Goal: Task Accomplishment & Management: Use online tool/utility

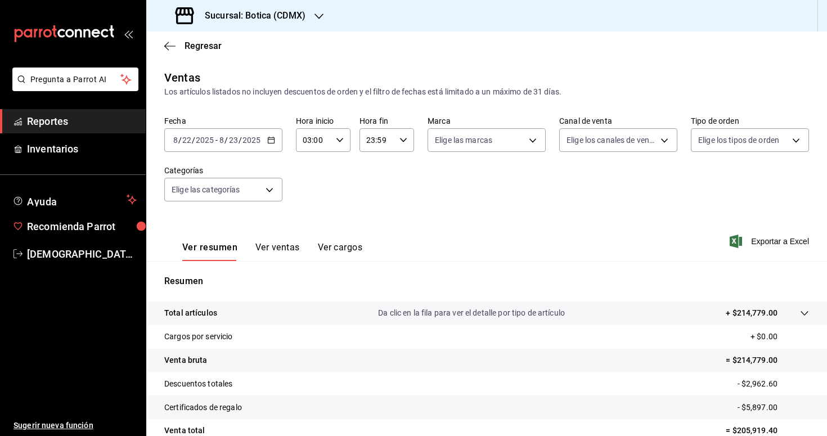
scroll to position [103, 0]
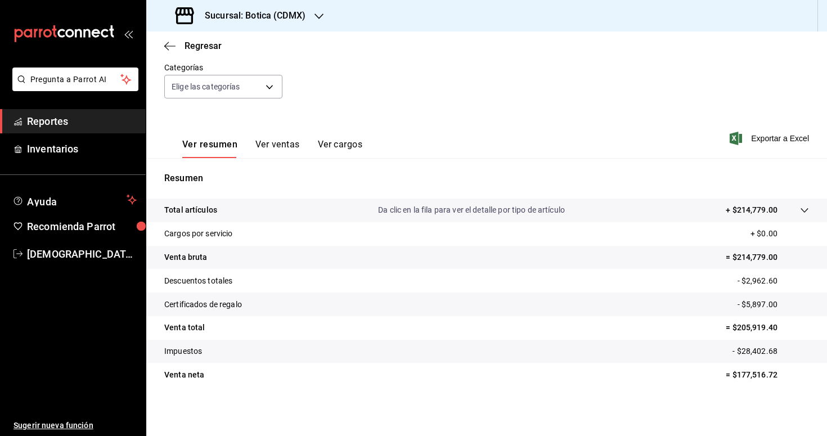
click at [68, 115] on span "Reportes" at bounding box center [82, 121] width 110 height 15
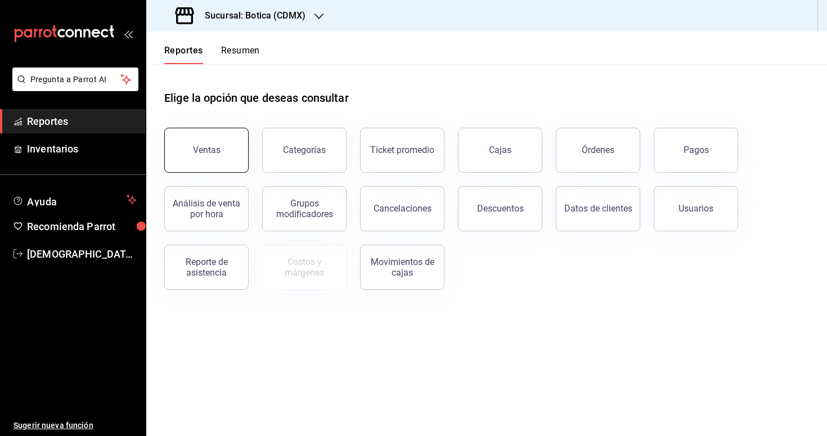
click at [220, 155] on button "Ventas" at bounding box center [206, 150] width 84 height 45
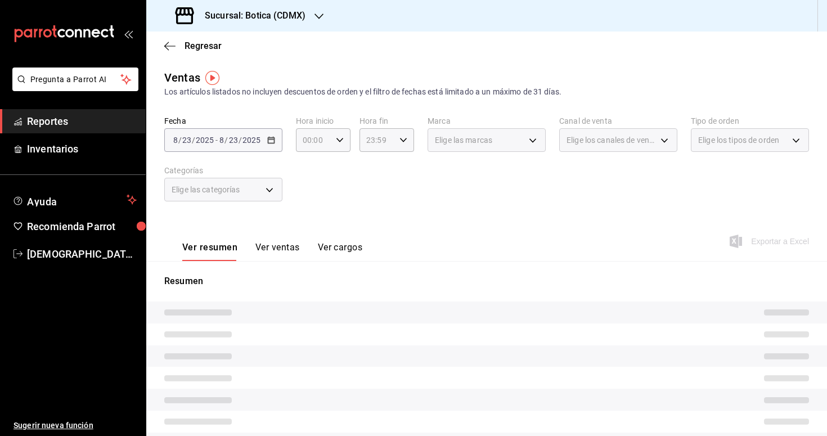
click at [274, 145] on div "[DATE] [DATE] - [DATE] [DATE]" at bounding box center [223, 140] width 118 height 24
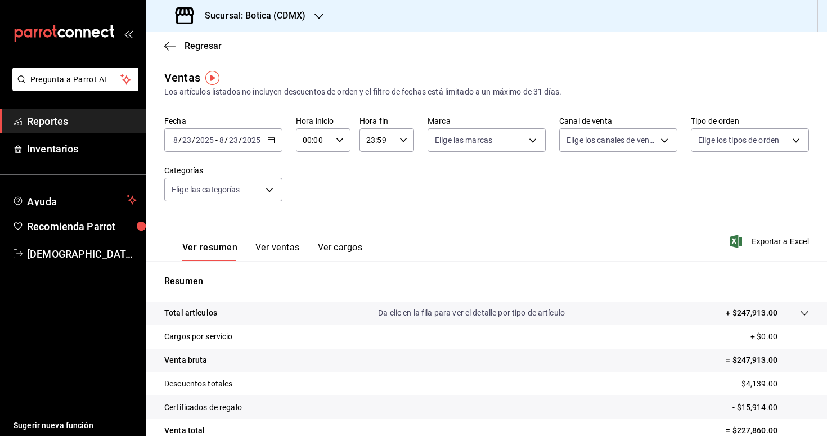
click at [269, 141] on icon "button" at bounding box center [271, 140] width 8 height 8
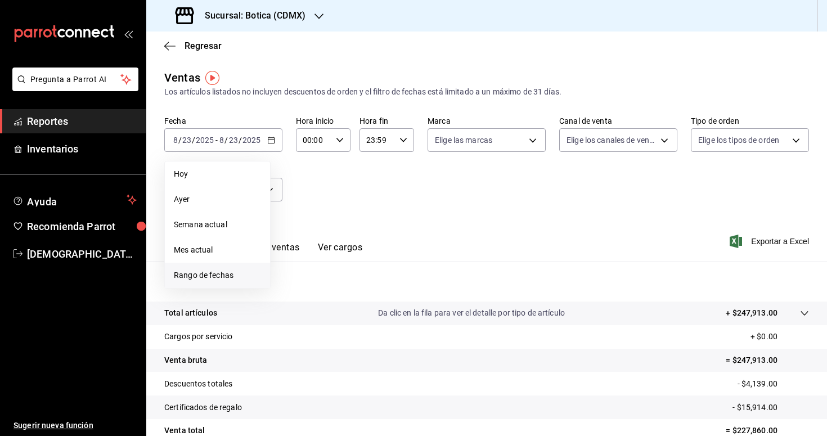
click at [232, 274] on span "Rango de fechas" at bounding box center [217, 275] width 87 height 12
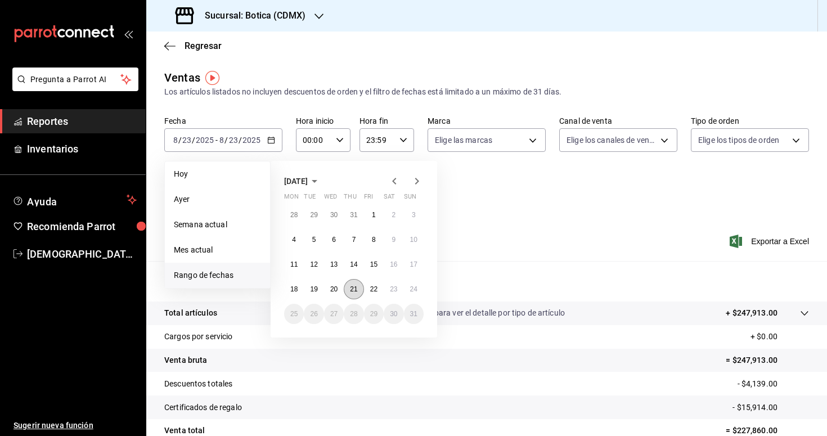
click at [353, 292] on abbr "21" at bounding box center [353, 289] width 7 height 8
click at [370, 292] on button "22" at bounding box center [374, 289] width 20 height 20
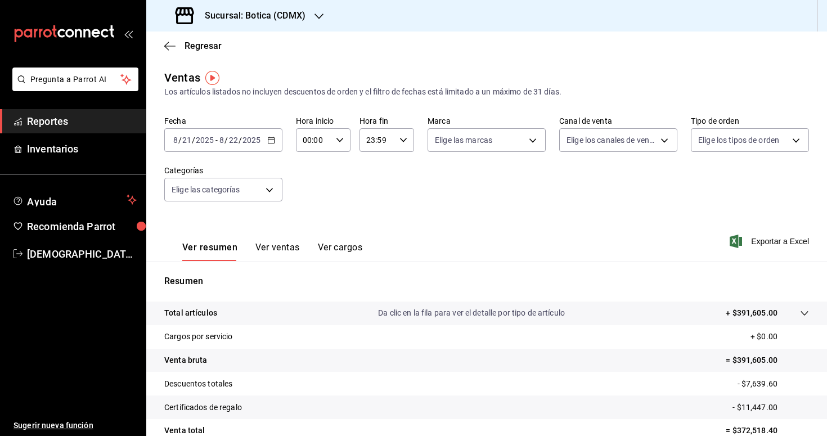
click at [273, 136] on div "[DATE] [DATE] - [DATE] [DATE]" at bounding box center [223, 140] width 118 height 24
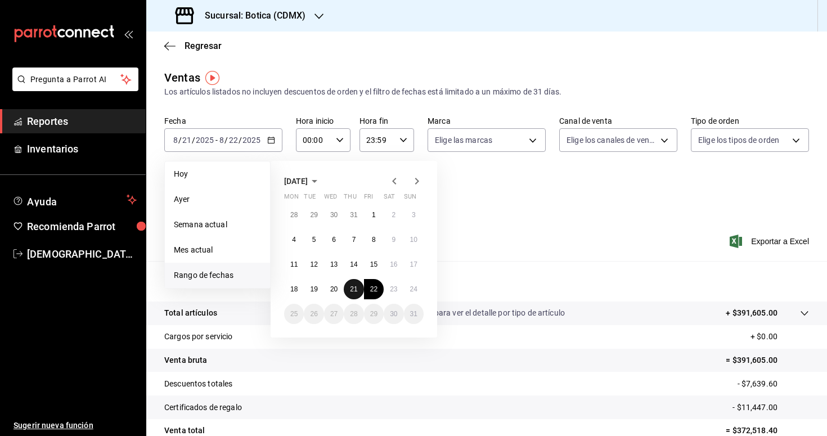
click at [351, 292] on abbr "21" at bounding box center [353, 289] width 7 height 8
click at [356, 288] on abbr "21" at bounding box center [353, 289] width 7 height 8
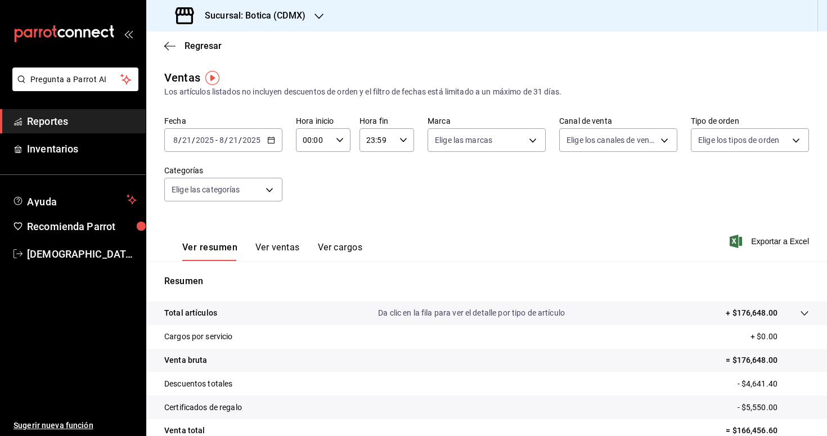
click at [267, 145] on div "[DATE] [DATE] - [DATE] [DATE]" at bounding box center [223, 140] width 118 height 24
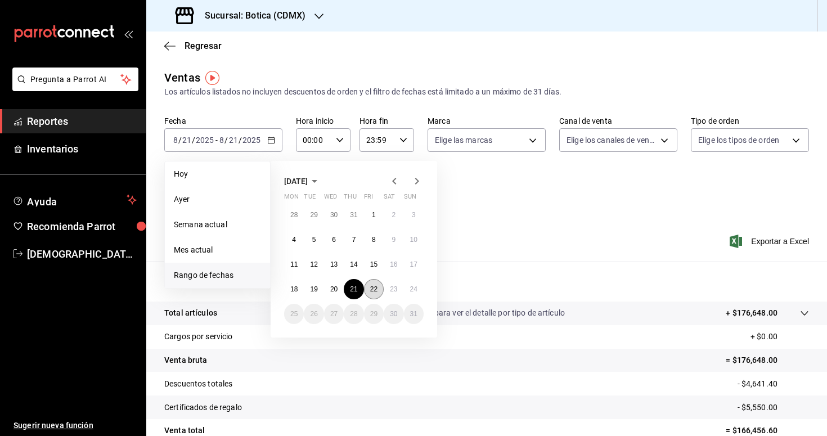
click at [370, 290] on abbr "22" at bounding box center [373, 289] width 7 height 8
click at [374, 290] on abbr "22" at bounding box center [373, 289] width 7 height 8
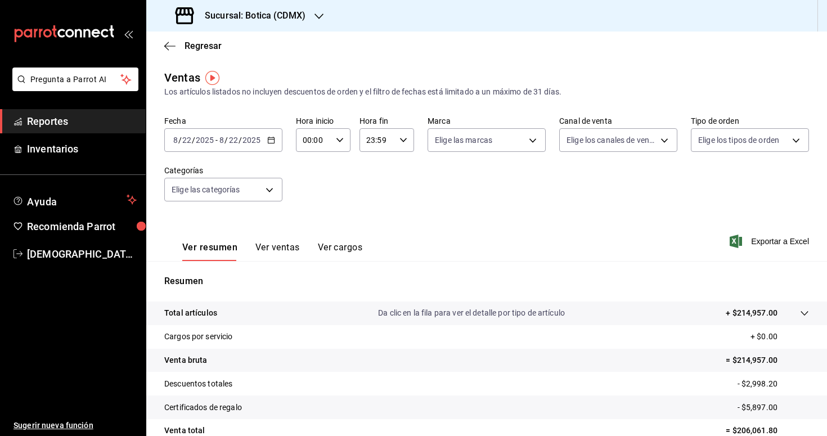
click at [274, 136] on icon "button" at bounding box center [271, 140] width 8 height 8
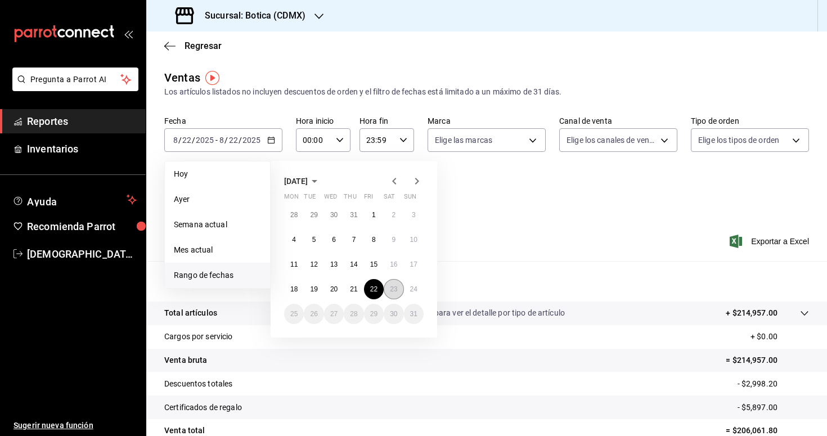
click at [396, 286] on abbr "23" at bounding box center [393, 289] width 7 height 8
click at [414, 289] on abbr "24" at bounding box center [413, 289] width 7 height 8
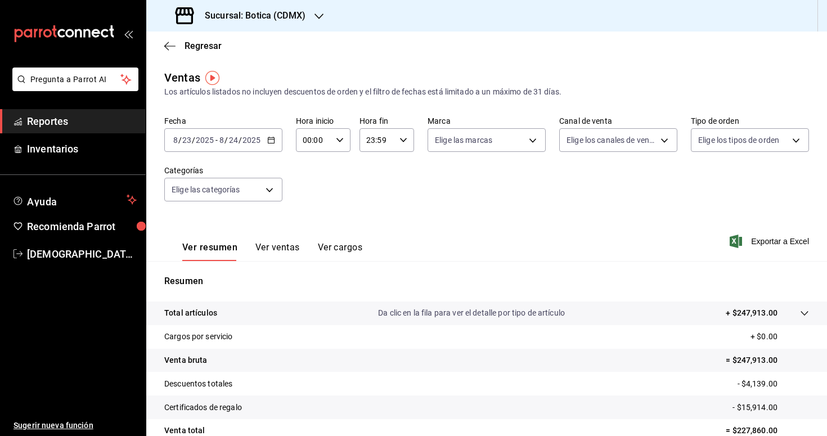
click at [339, 136] on icon "button" at bounding box center [340, 140] width 8 height 8
click at [309, 213] on span "03" at bounding box center [310, 214] width 10 height 9
type input "03:00"
click at [404, 239] on div at bounding box center [413, 218] width 827 height 436
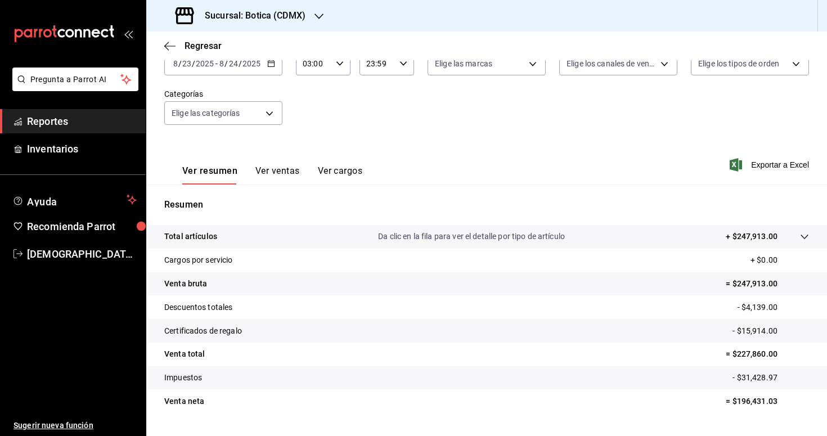
scroll to position [103, 0]
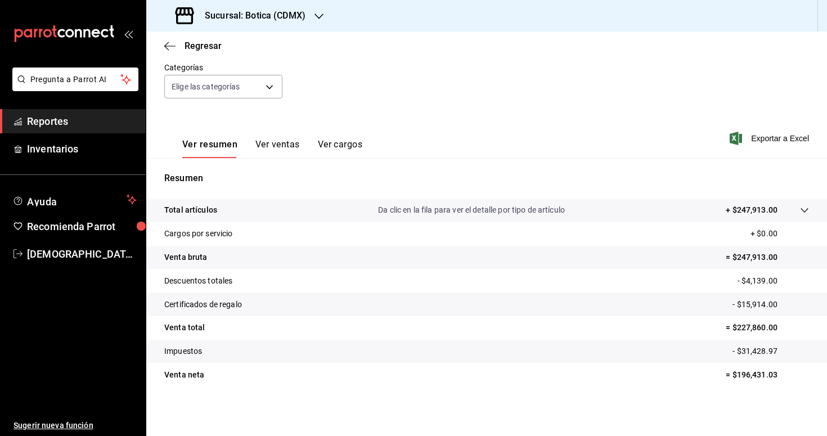
click at [802, 209] on icon at bounding box center [803, 210] width 7 height 4
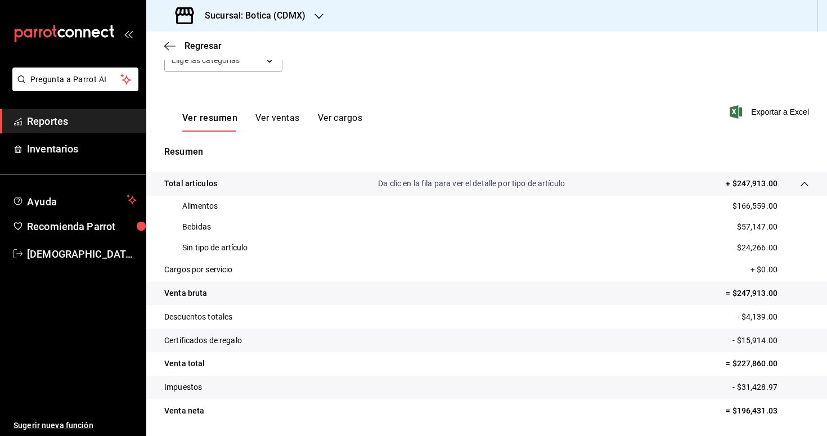
scroll to position [165, 0]
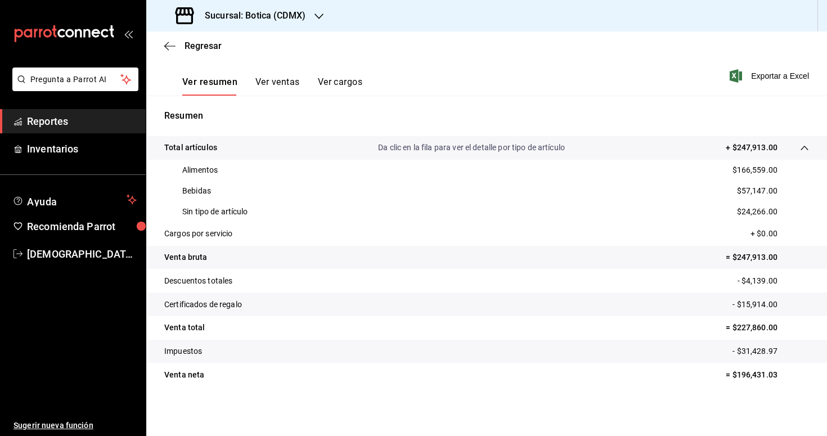
click at [48, 119] on span "Reportes" at bounding box center [82, 121] width 110 height 15
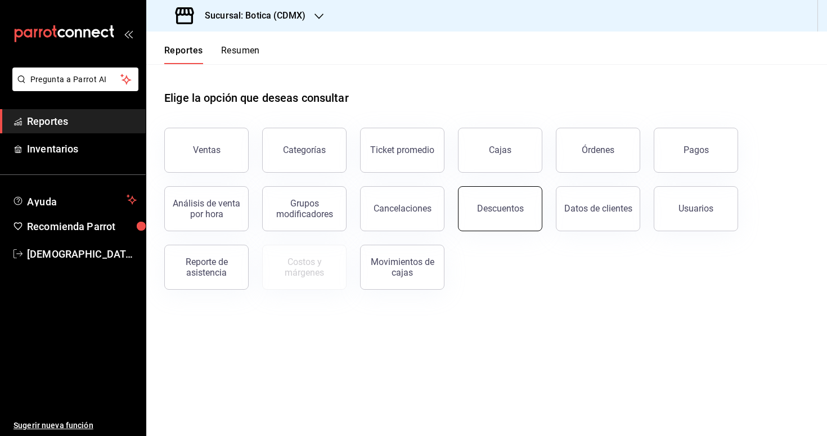
click at [469, 208] on button "Descuentos" at bounding box center [500, 208] width 84 height 45
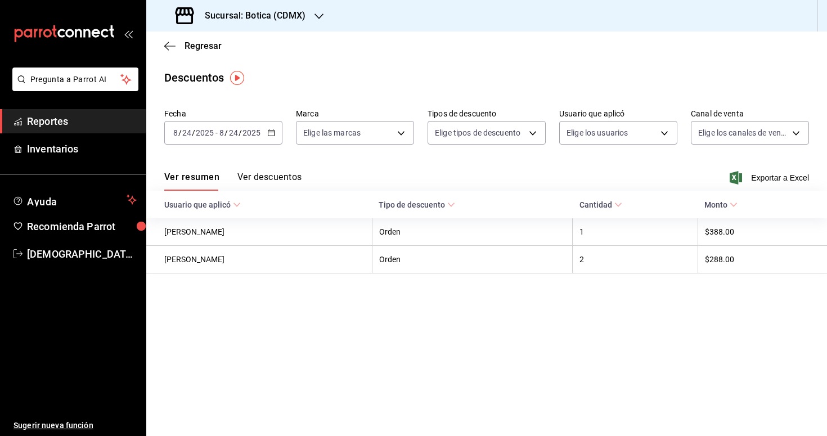
click at [272, 134] on icon "button" at bounding box center [271, 133] width 8 height 8
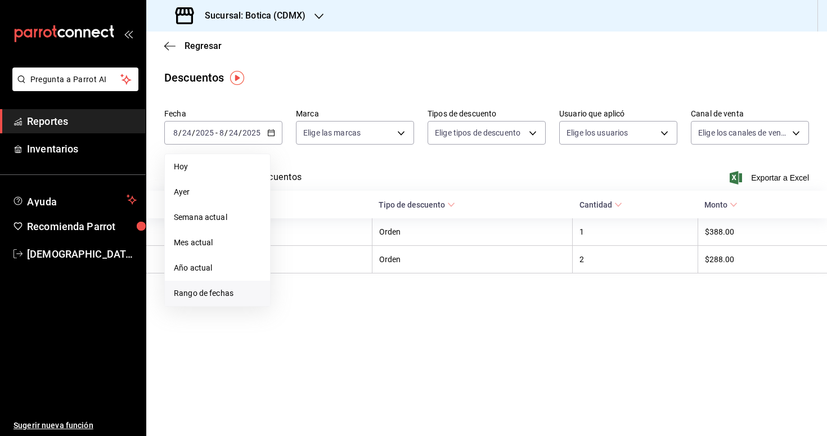
click at [220, 292] on span "Rango de fechas" at bounding box center [217, 293] width 87 height 12
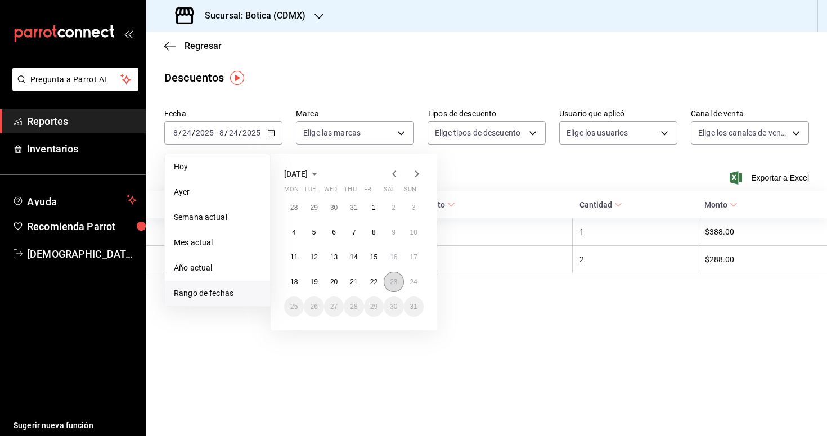
click at [390, 279] on abbr "23" at bounding box center [393, 282] width 7 height 8
click at [410, 281] on abbr "24" at bounding box center [413, 282] width 7 height 8
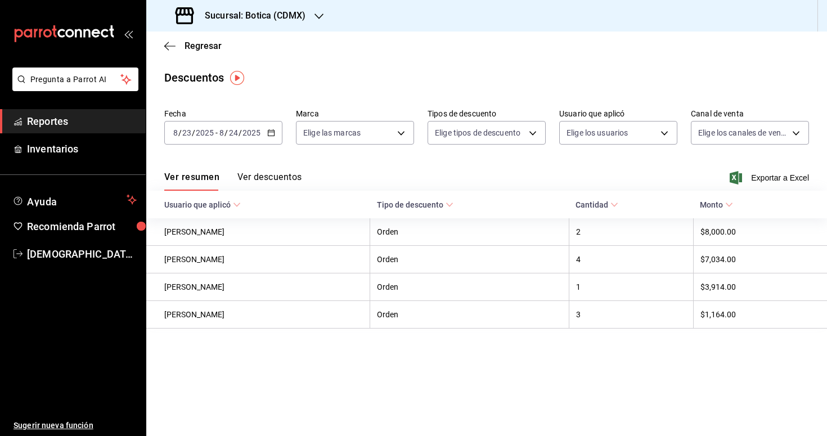
click at [271, 126] on div "[DATE] [DATE] - [DATE] [DATE]" at bounding box center [223, 133] width 118 height 24
click at [347, 122] on body "Pregunta a Parrot AI Reportes Inventarios Ayuda Recomienda Parrot [PERSON_NAME]…" at bounding box center [413, 218] width 827 height 436
click at [437, 177] on div at bounding box center [413, 218] width 827 height 436
click at [274, 177] on button "Ver descuentos" at bounding box center [269, 180] width 64 height 19
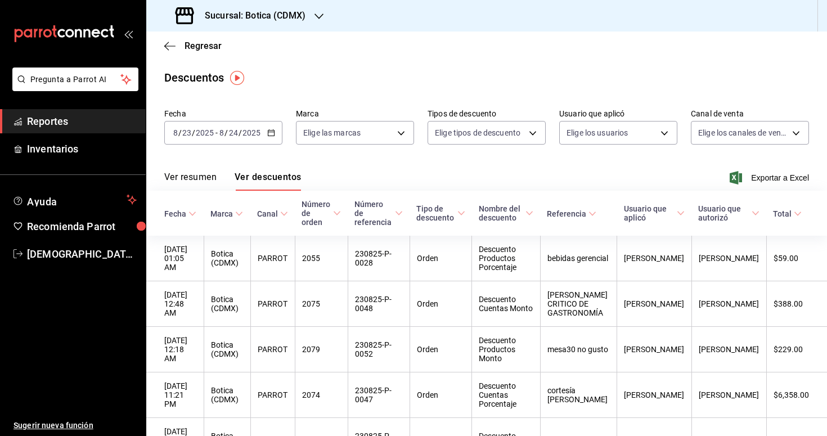
click at [56, 123] on span "Reportes" at bounding box center [82, 121] width 110 height 15
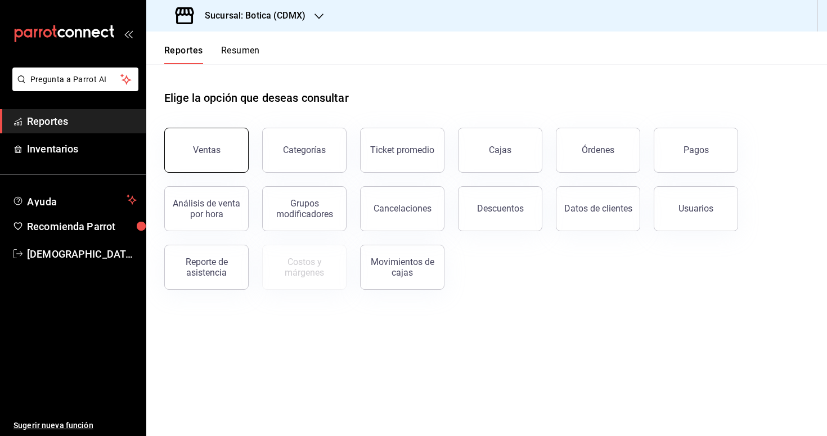
click at [207, 145] on button "Ventas" at bounding box center [206, 150] width 84 height 45
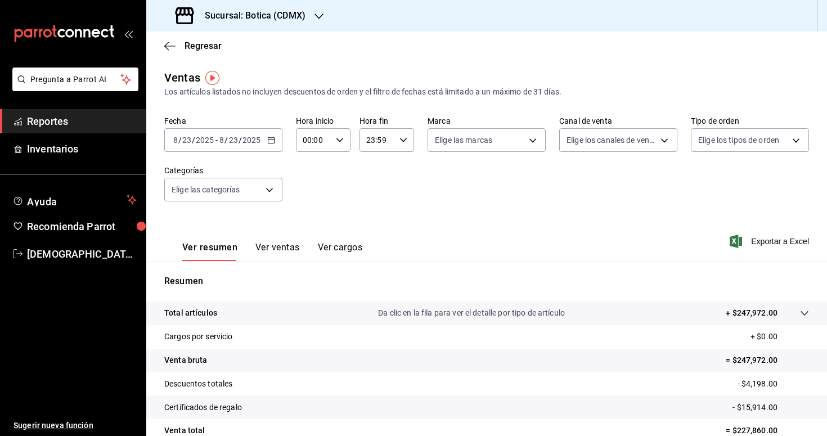
click at [274, 141] on \(Stroke\) "button" at bounding box center [271, 140] width 7 height 6
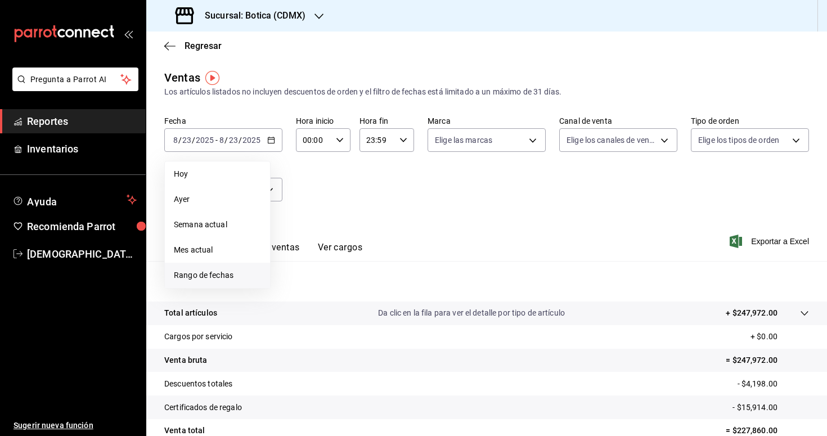
click at [222, 272] on span "Rango de fechas" at bounding box center [217, 275] width 87 height 12
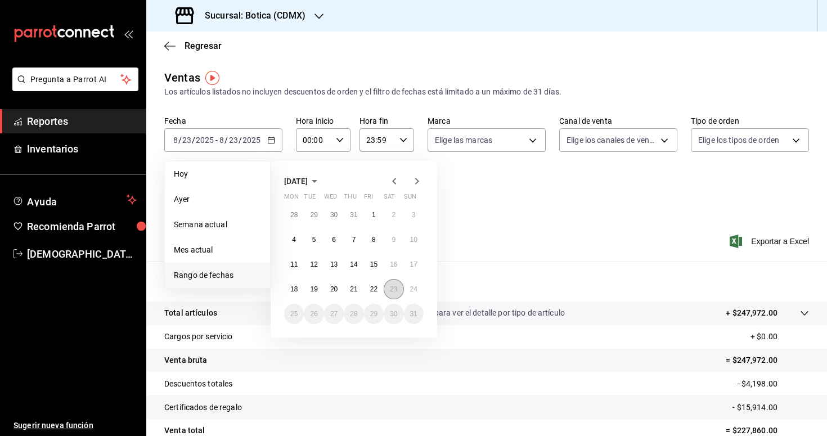
click at [389, 287] on button "23" at bounding box center [393, 289] width 20 height 20
click at [410, 290] on abbr "24" at bounding box center [413, 289] width 7 height 8
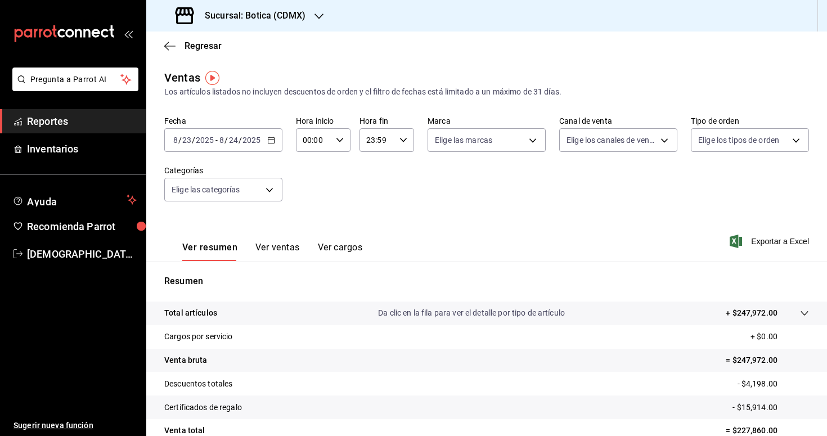
click at [342, 143] on icon "button" at bounding box center [340, 140] width 8 height 8
click at [309, 224] on span "03" at bounding box center [310, 225] width 10 height 9
type input "03:00"
click at [417, 218] on div at bounding box center [413, 218] width 827 height 436
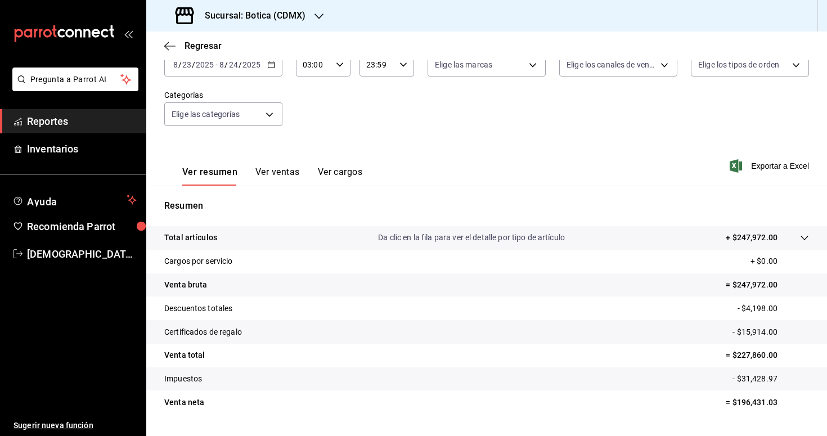
scroll to position [103, 0]
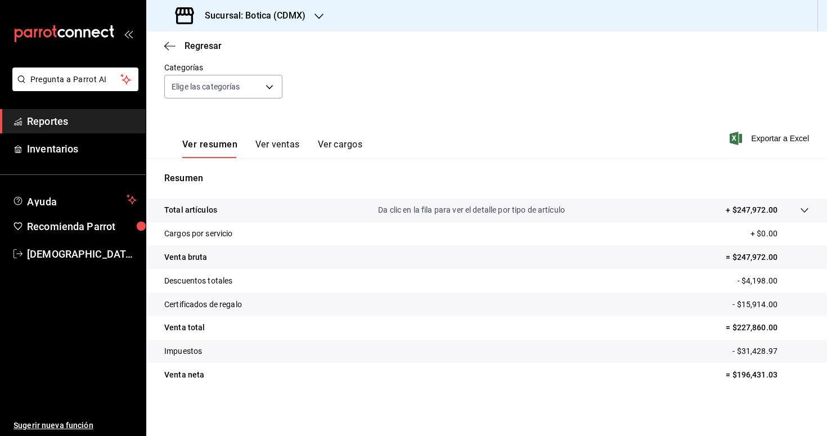
click at [84, 118] on span "Reportes" at bounding box center [82, 121] width 110 height 15
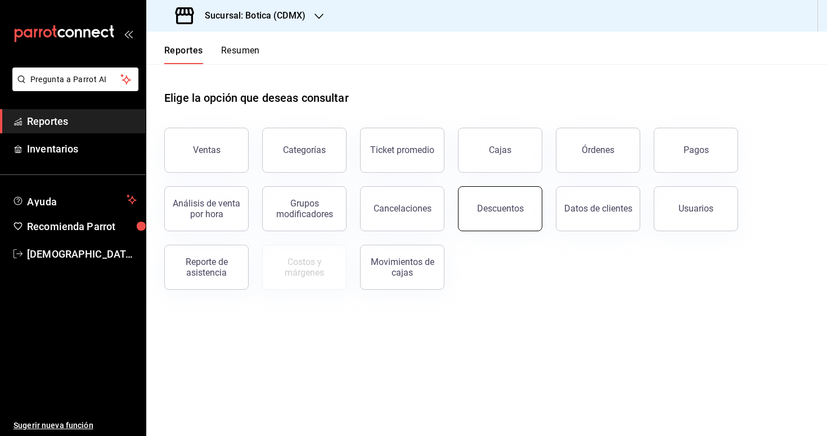
click at [482, 209] on div "Descuentos" at bounding box center [500, 208] width 47 height 11
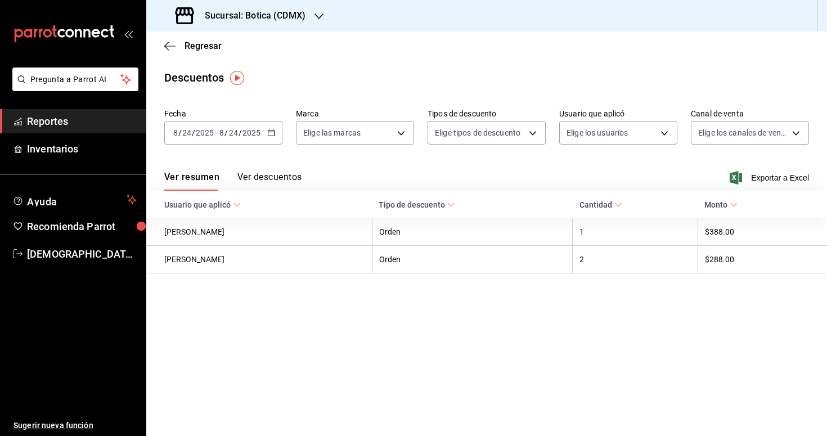
click at [265, 132] on div "[DATE] [DATE] - [DATE] [DATE]" at bounding box center [223, 133] width 118 height 24
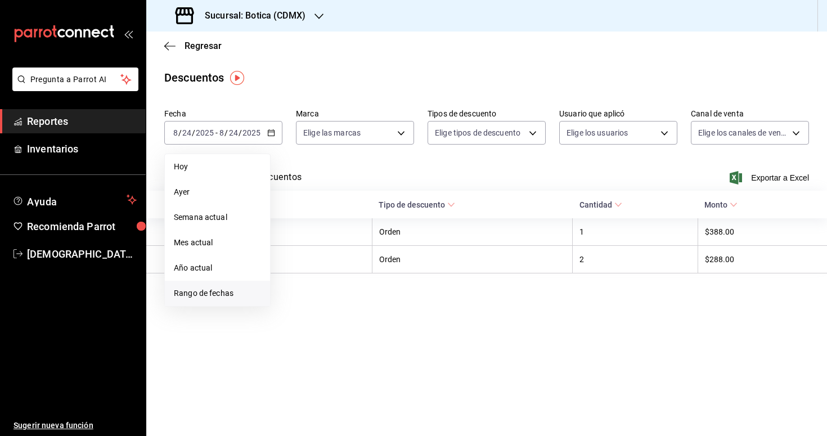
click at [234, 288] on span "Rango de fechas" at bounding box center [217, 293] width 87 height 12
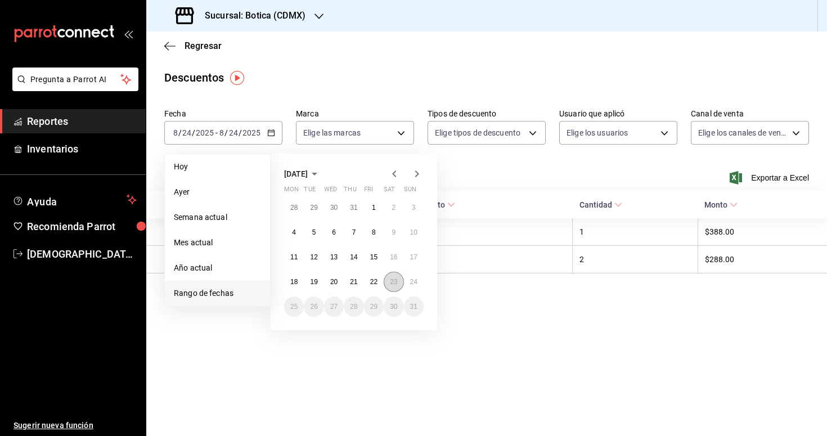
click at [394, 281] on abbr "23" at bounding box center [393, 282] width 7 height 8
click at [413, 282] on abbr "24" at bounding box center [413, 282] width 7 height 8
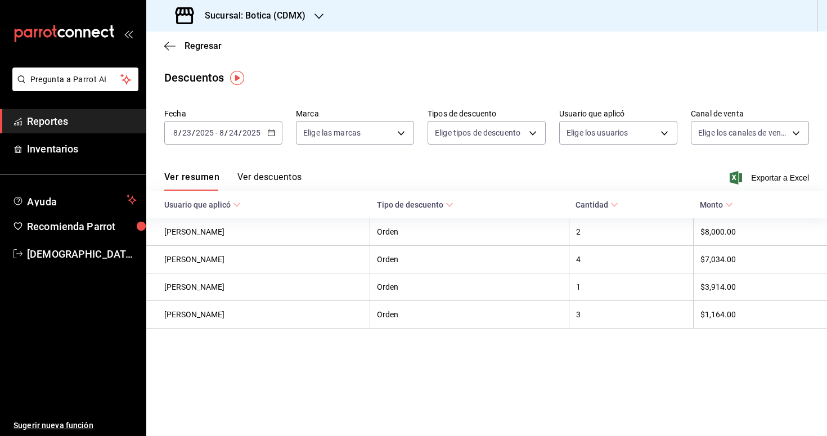
click at [286, 171] on button "Ver descuentos" at bounding box center [269, 180] width 64 height 19
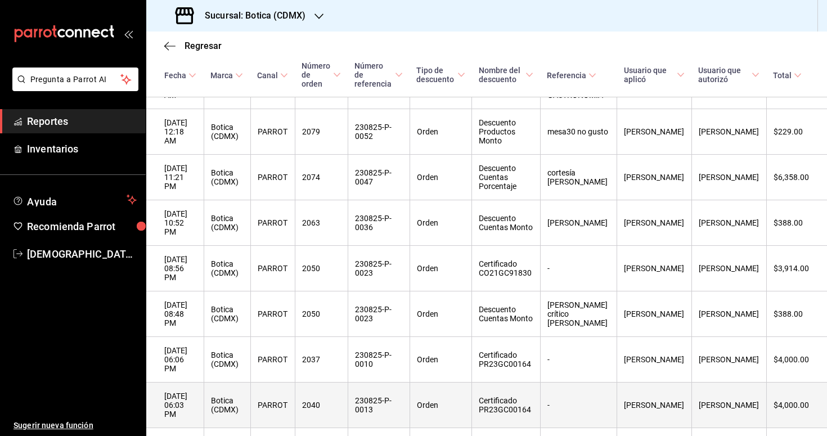
scroll to position [234, 0]
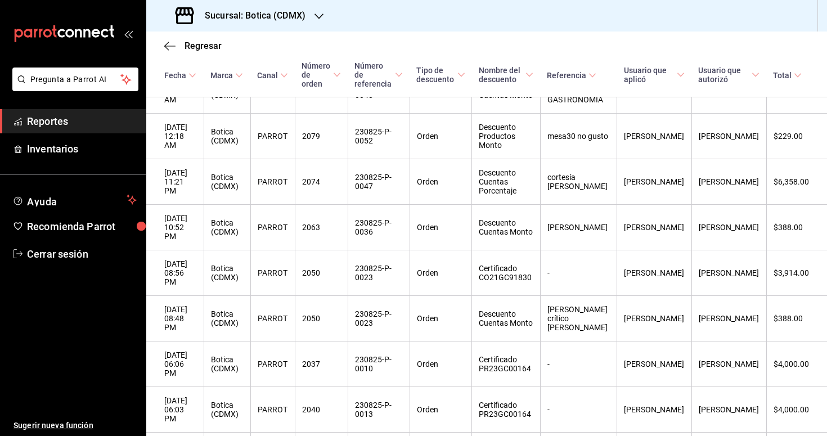
click at [60, 121] on span "Reportes" at bounding box center [82, 121] width 110 height 15
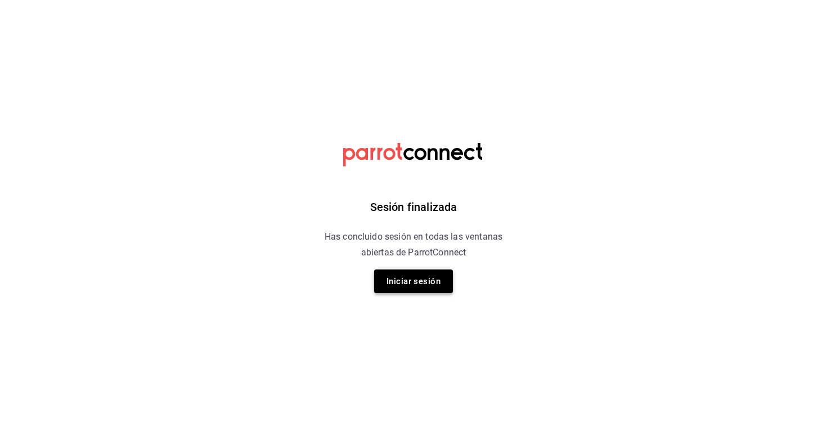
click at [409, 283] on button "Iniciar sesión" at bounding box center [413, 281] width 79 height 24
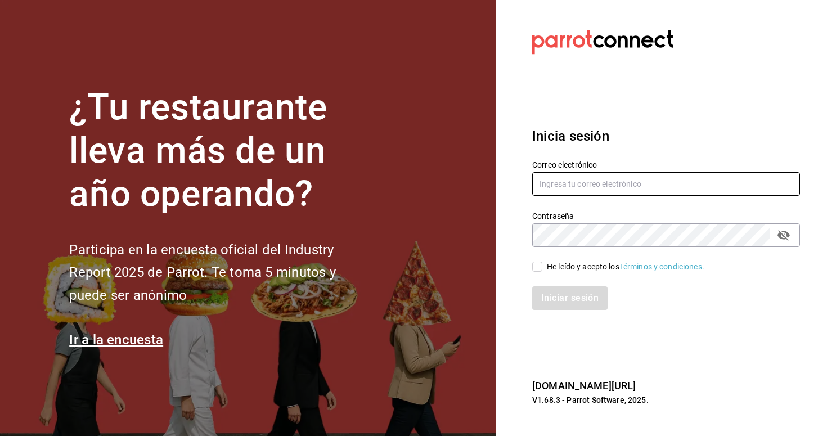
click at [565, 183] on input "text" at bounding box center [666, 184] width 268 height 24
type input "christian.nadal@grupocosteno.com"
click at [540, 269] on input "He leído y acepto los Términos y condiciones." at bounding box center [537, 266] width 10 height 10
checkbox input "true"
click at [546, 287] on button "Iniciar sesión" at bounding box center [570, 298] width 76 height 24
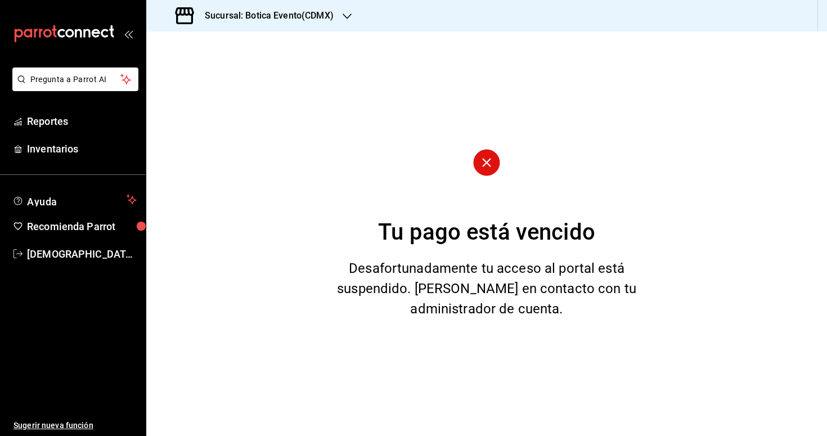
click at [259, 31] on div "Sucursal: Botica Evento(CDMX)" at bounding box center [255, 15] width 201 height 31
click at [188, 74] on span "Botica (CDMX)" at bounding box center [181, 74] width 53 height 12
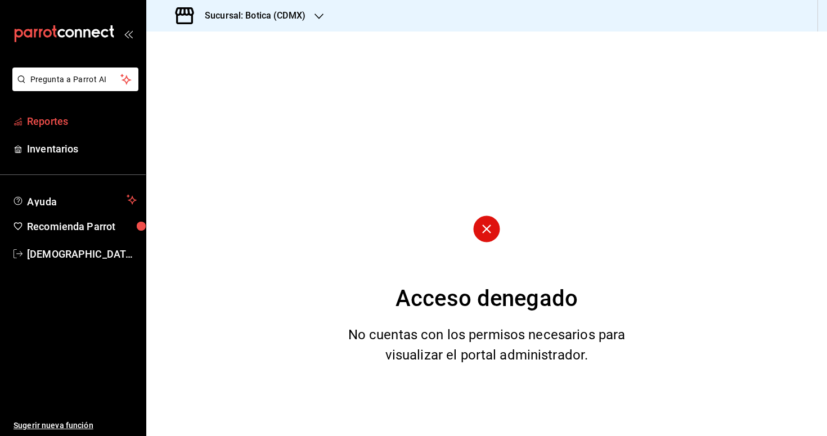
click at [50, 122] on span "Reportes" at bounding box center [82, 121] width 110 height 15
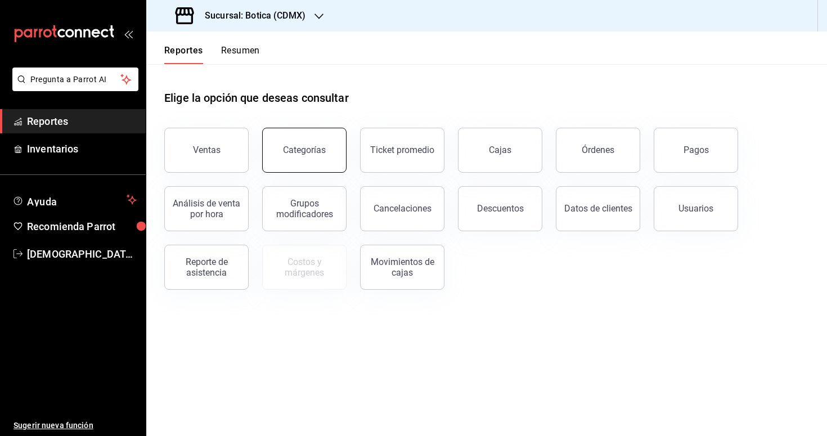
click at [297, 150] on div "Categorías" at bounding box center [304, 150] width 43 height 11
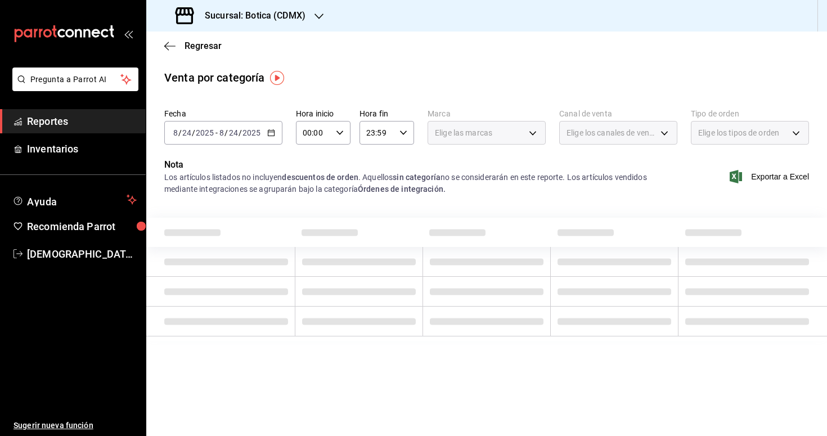
click at [273, 132] on \(Stroke\) "button" at bounding box center [271, 132] width 6 height 1
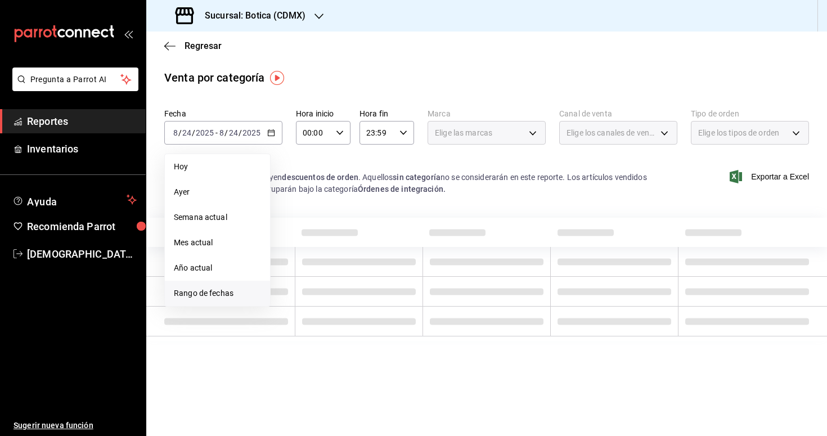
click at [214, 297] on span "Rango de fechas" at bounding box center [217, 293] width 87 height 12
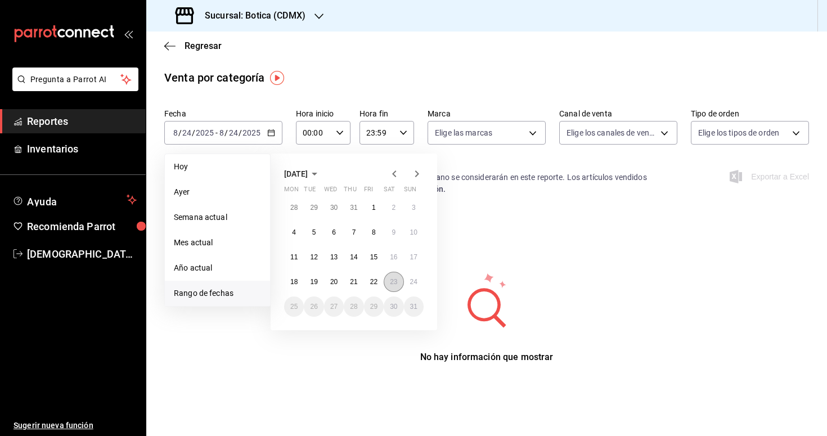
click at [390, 284] on abbr "23" at bounding box center [393, 282] width 7 height 8
click at [413, 286] on button "24" at bounding box center [414, 282] width 20 height 20
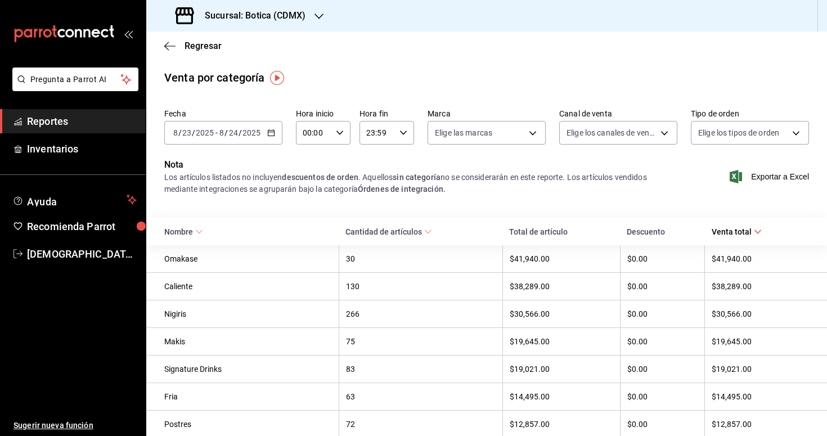
click at [341, 134] on icon "button" at bounding box center [340, 133] width 8 height 8
click at [313, 184] on button "03" at bounding box center [309, 189] width 23 height 22
type input "03:00"
click at [373, 209] on div at bounding box center [413, 218] width 827 height 436
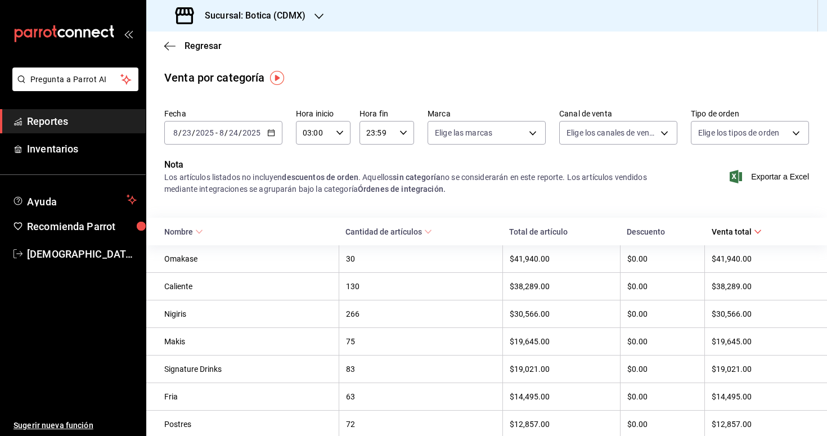
click at [62, 120] on span "Reportes" at bounding box center [82, 121] width 110 height 15
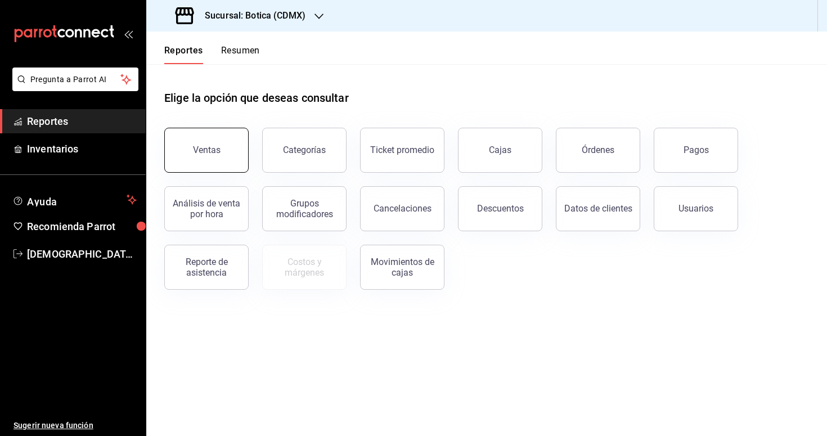
click at [196, 143] on button "Ventas" at bounding box center [206, 150] width 84 height 45
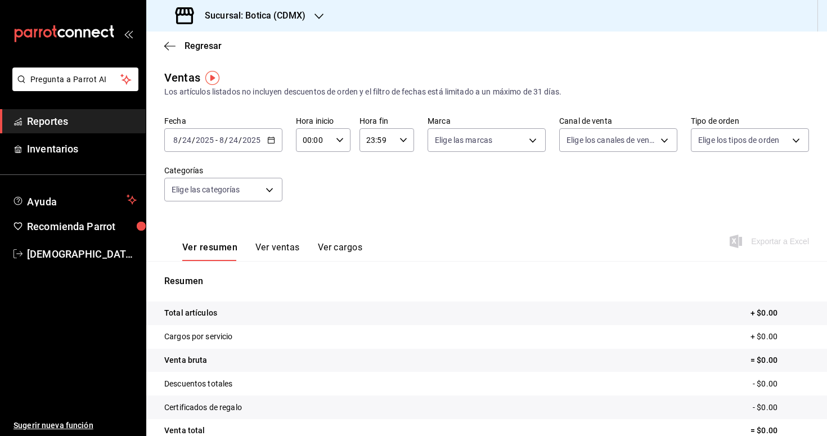
click at [268, 136] on icon "button" at bounding box center [271, 140] width 8 height 8
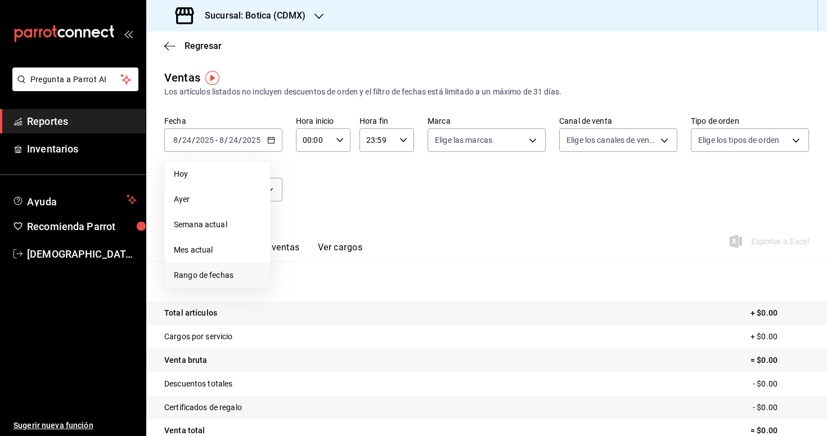
click at [219, 274] on span "Rango de fechas" at bounding box center [217, 275] width 87 height 12
click at [395, 295] on button "23" at bounding box center [393, 289] width 20 height 20
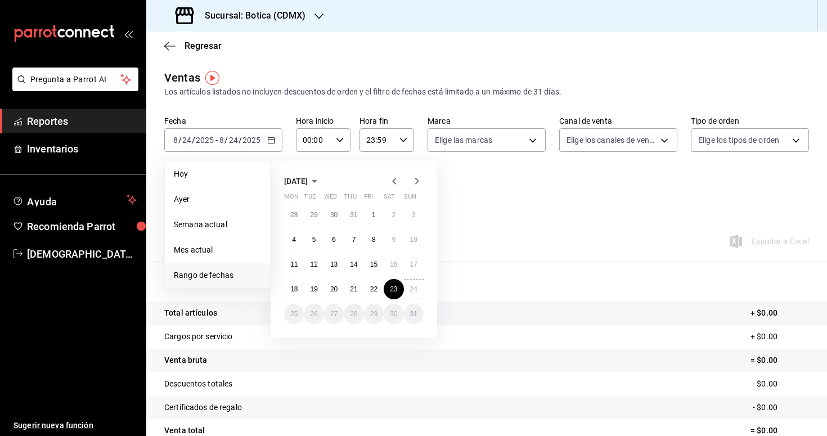
click at [419, 298] on div "28 29 30 31 1 2 3 4 5 6 7 8 9 10 11 12 13 14 15 16 17 18 19 20 21 22 23 24 25 2…" at bounding box center [353, 264] width 139 height 119
click at [411, 291] on abbr "24" at bounding box center [413, 289] width 7 height 8
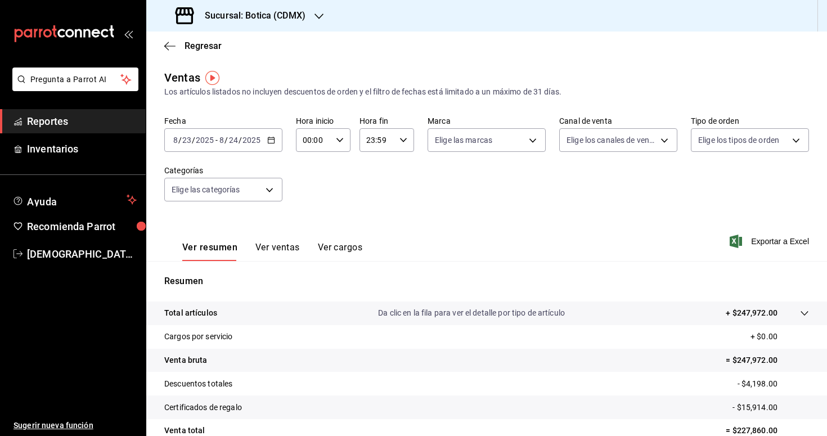
click at [341, 143] on icon "button" at bounding box center [340, 140] width 8 height 8
click at [311, 217] on span "03" at bounding box center [310, 218] width 10 height 9
type input "03:00"
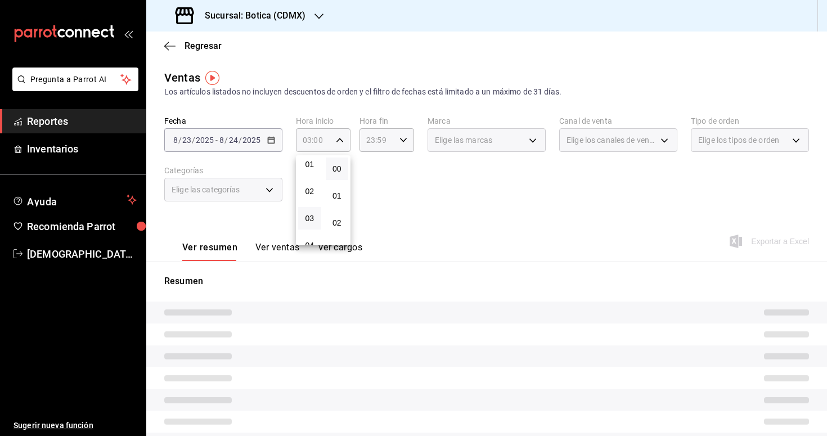
click at [406, 218] on div at bounding box center [413, 218] width 827 height 436
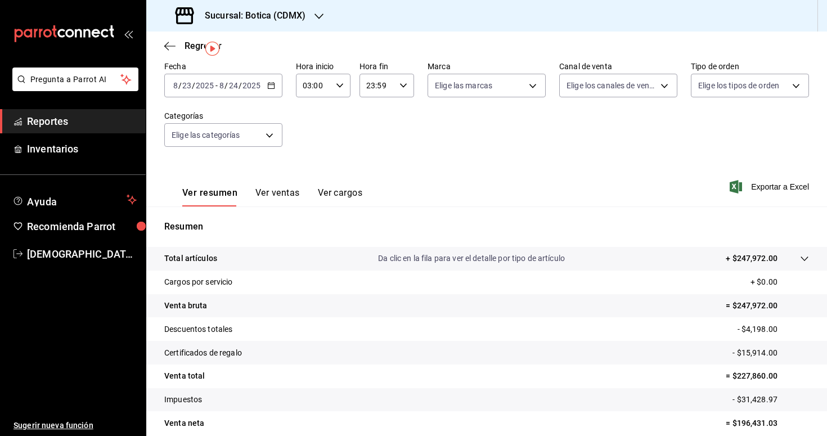
scroll to position [69, 0]
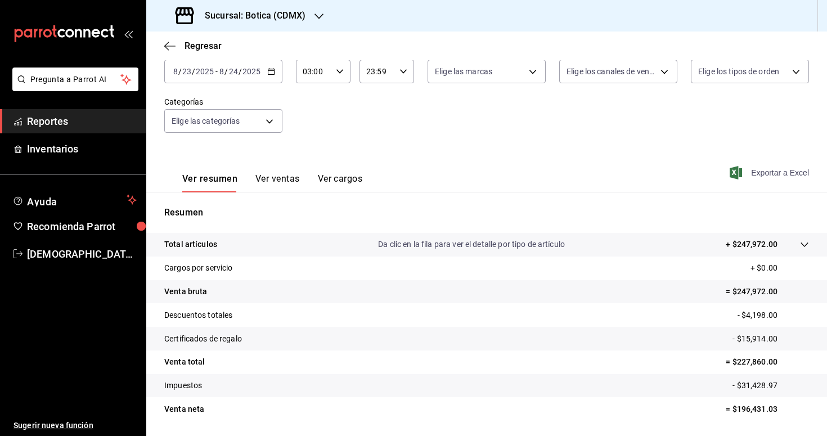
click at [783, 177] on span "Exportar a Excel" at bounding box center [770, 172] width 77 height 13
